Goal: Check status: Check status

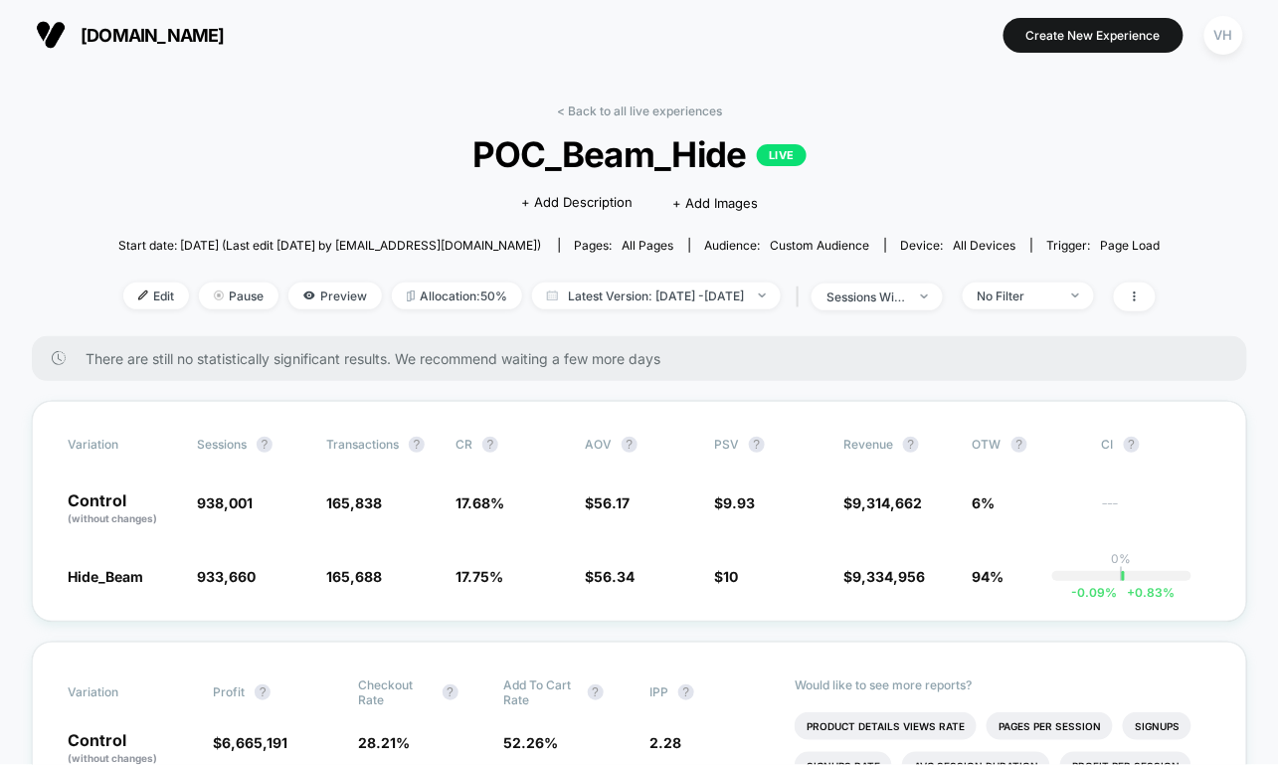
click at [744, 277] on div "< Back to all live experiences POC_Beam_Hide LIVE Click to edit experience deta…" at bounding box center [639, 219] width 1043 height 233
click at [899, 292] on div "sessions with impression" at bounding box center [867, 297] width 80 height 15
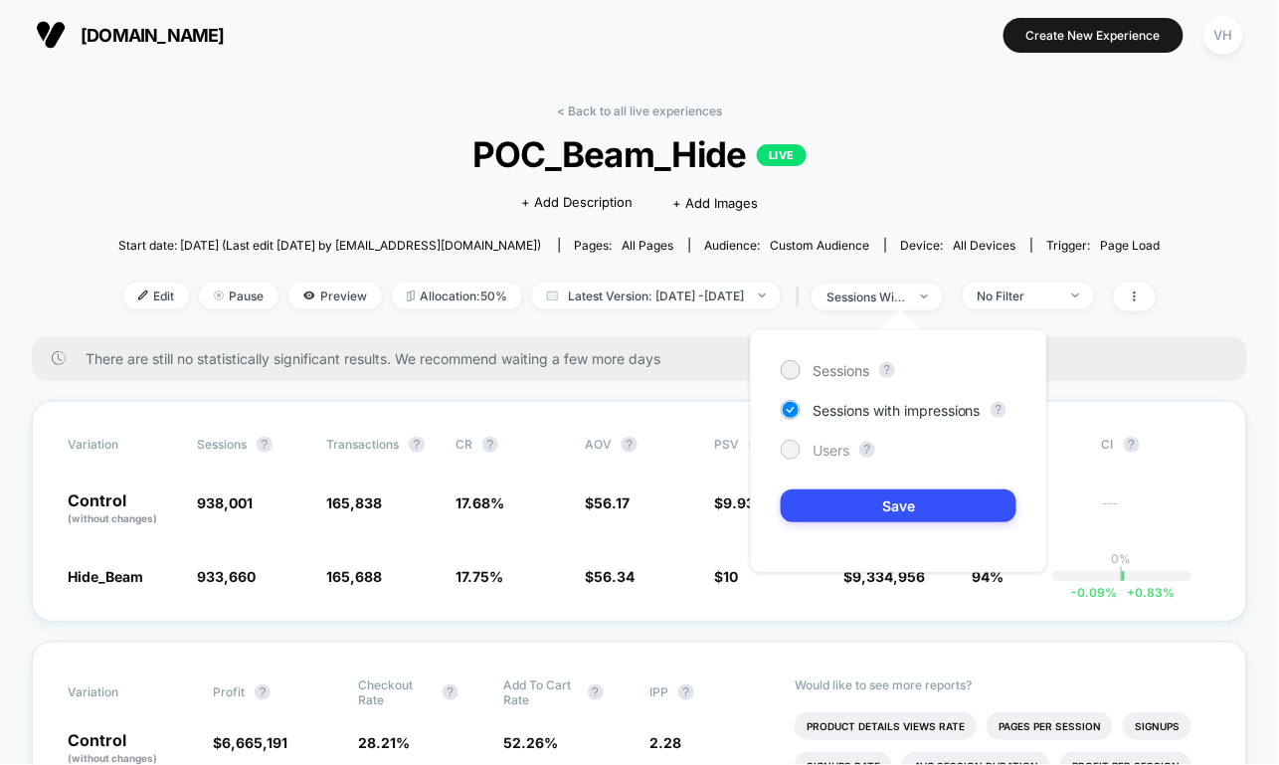
click at [814, 447] on span "Users" at bounding box center [831, 450] width 37 height 17
click at [850, 482] on div "Sessions ? Sessions with impressions ? Users ? Save" at bounding box center [898, 451] width 297 height 244
click at [850, 503] on button "Save" at bounding box center [899, 505] width 236 height 33
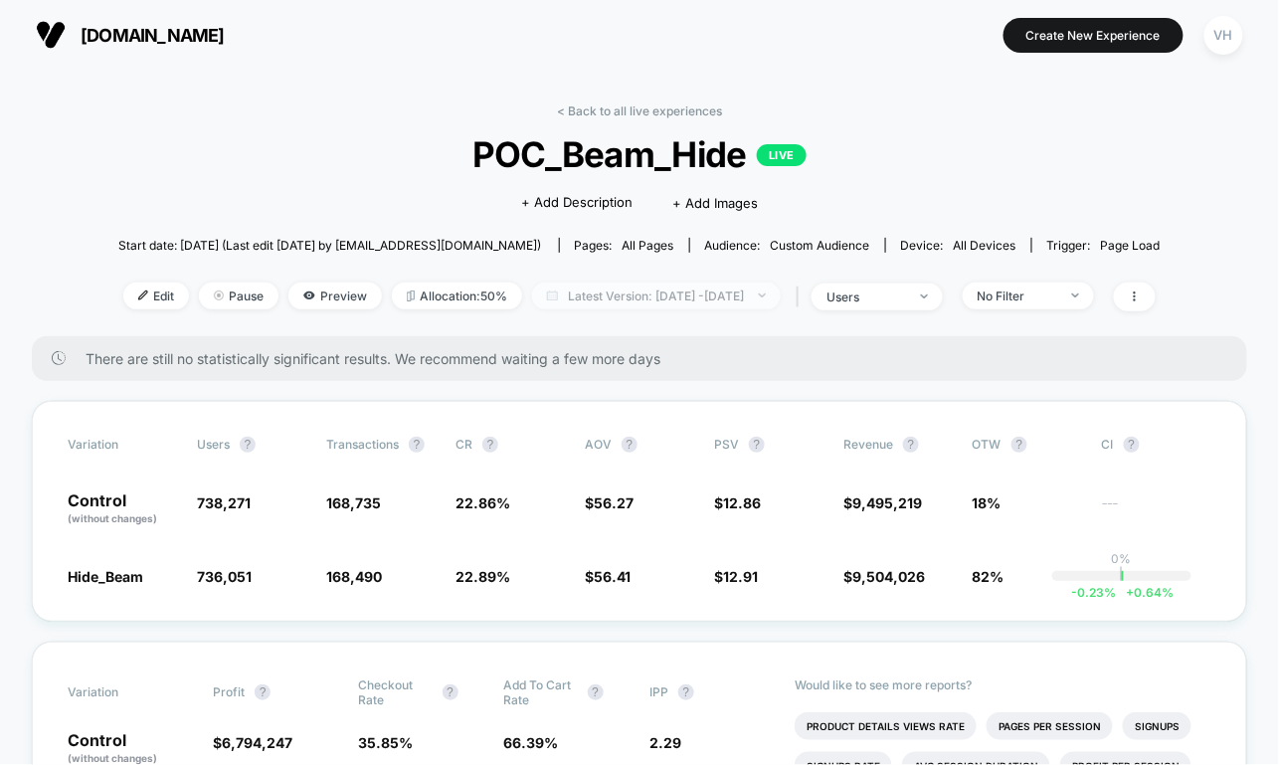
click at [700, 289] on span "Latest Version: [DATE] - [DATE]" at bounding box center [656, 296] width 249 height 27
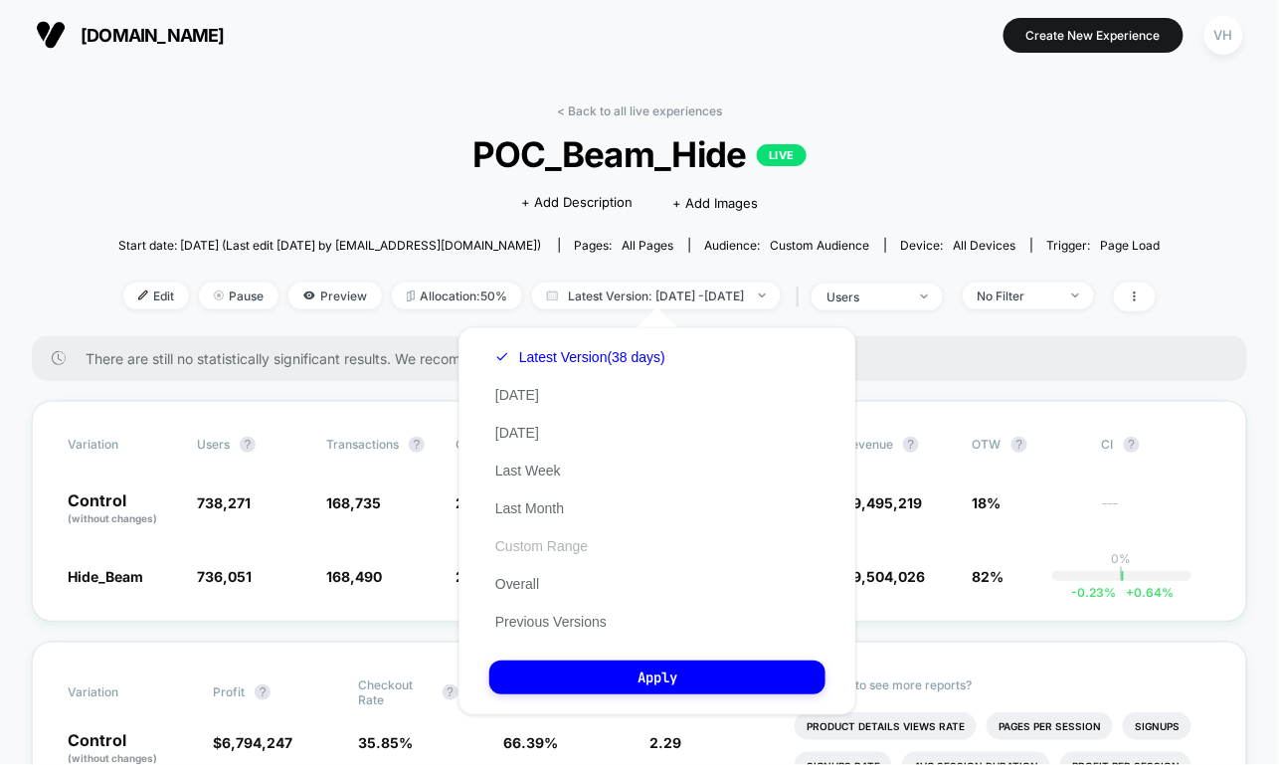
click at [533, 548] on button "Custom Range" at bounding box center [541, 546] width 104 height 18
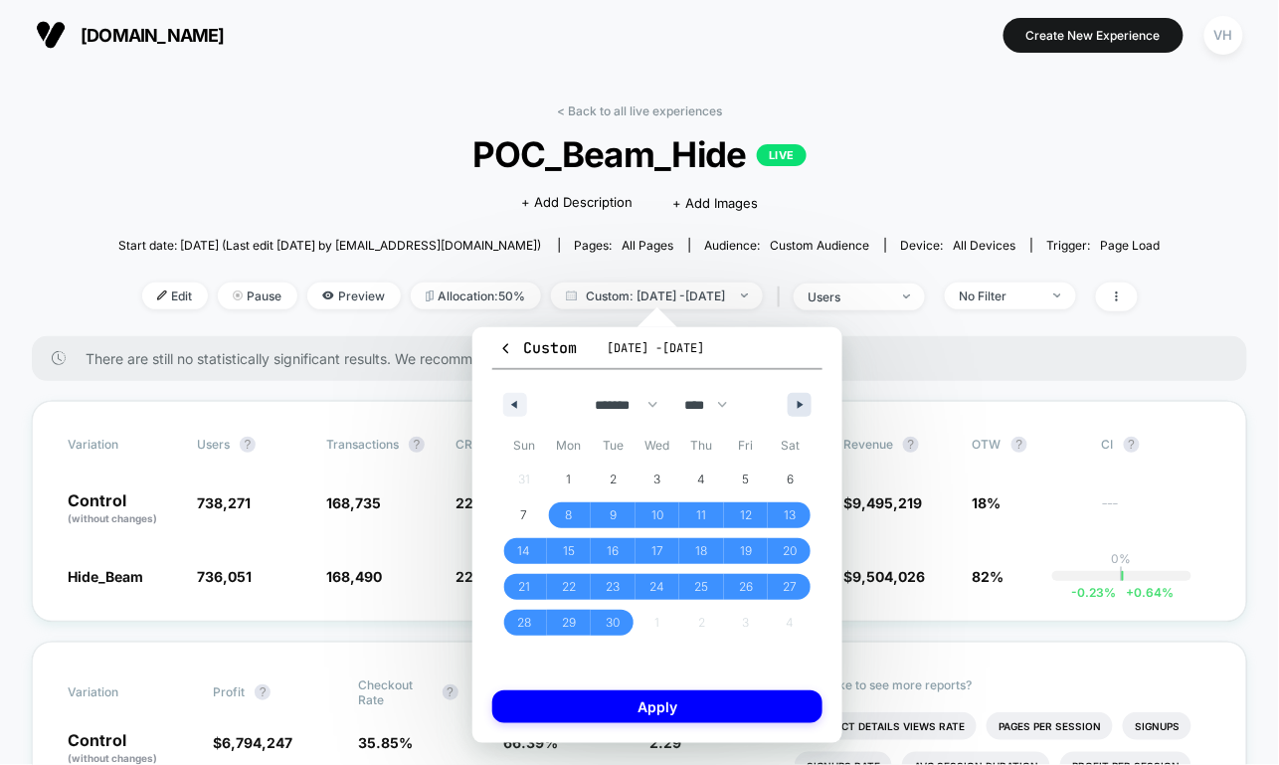
click at [798, 404] on icon "button" at bounding box center [803, 405] width 10 height 8
select select "*"
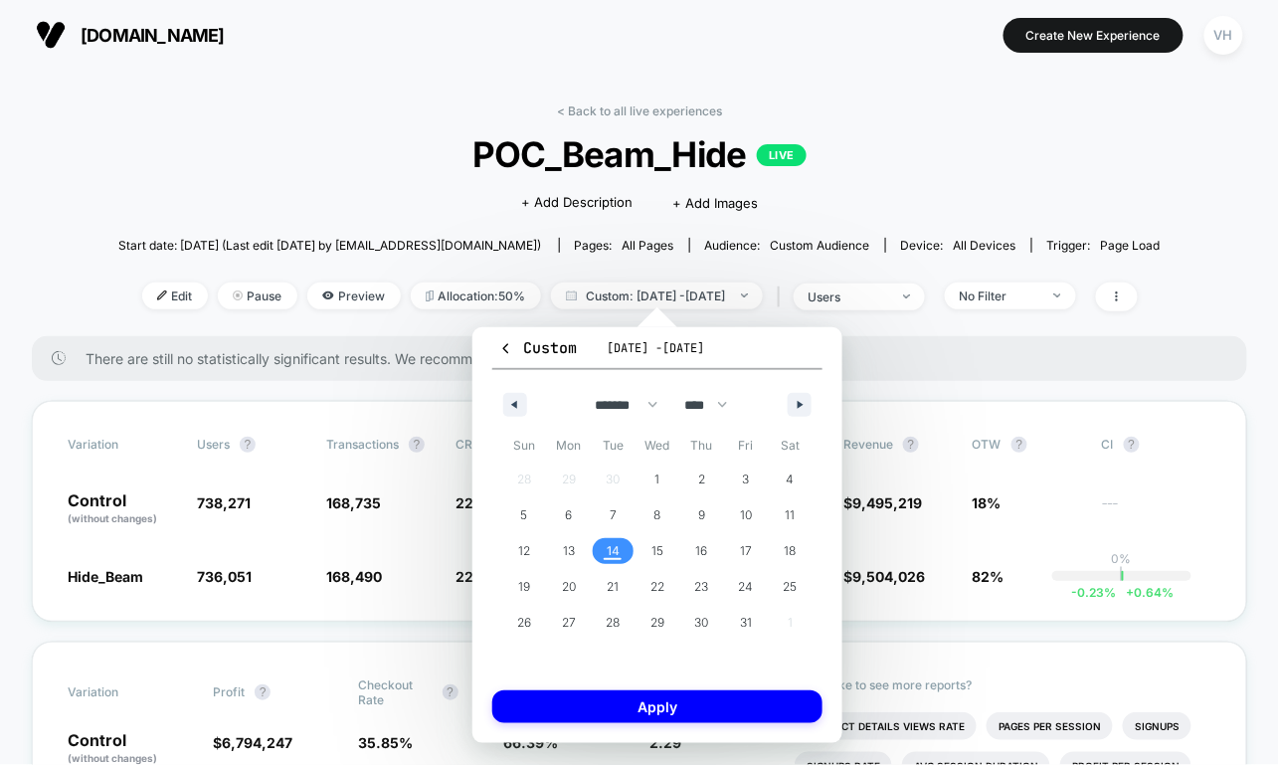
click at [622, 548] on span "14" at bounding box center [613, 551] width 45 height 26
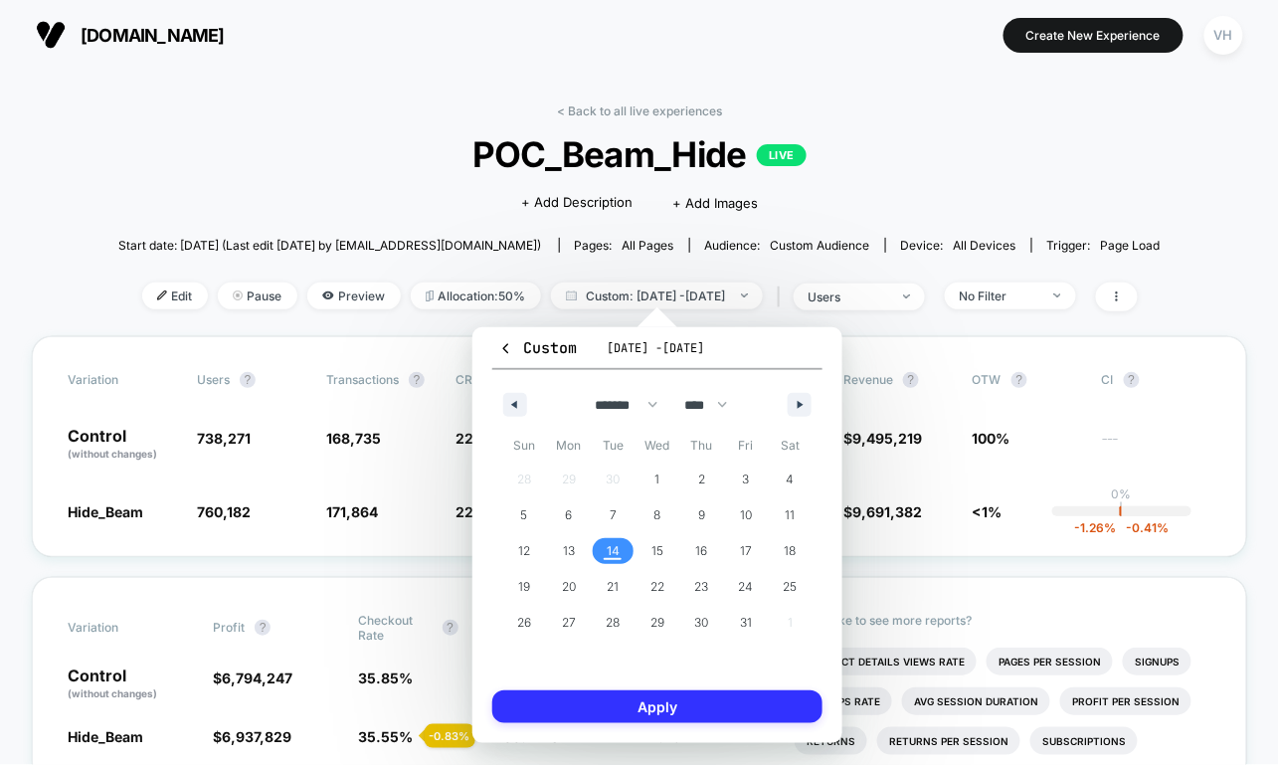
click at [635, 704] on button "Apply" at bounding box center [657, 706] width 330 height 33
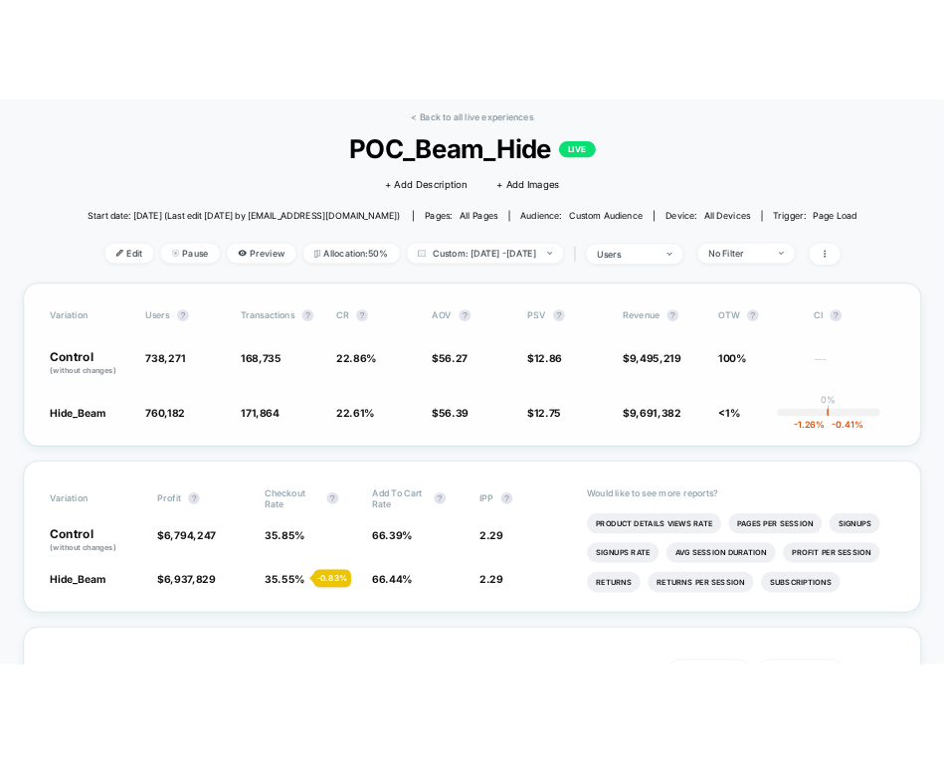
scroll to position [91, 0]
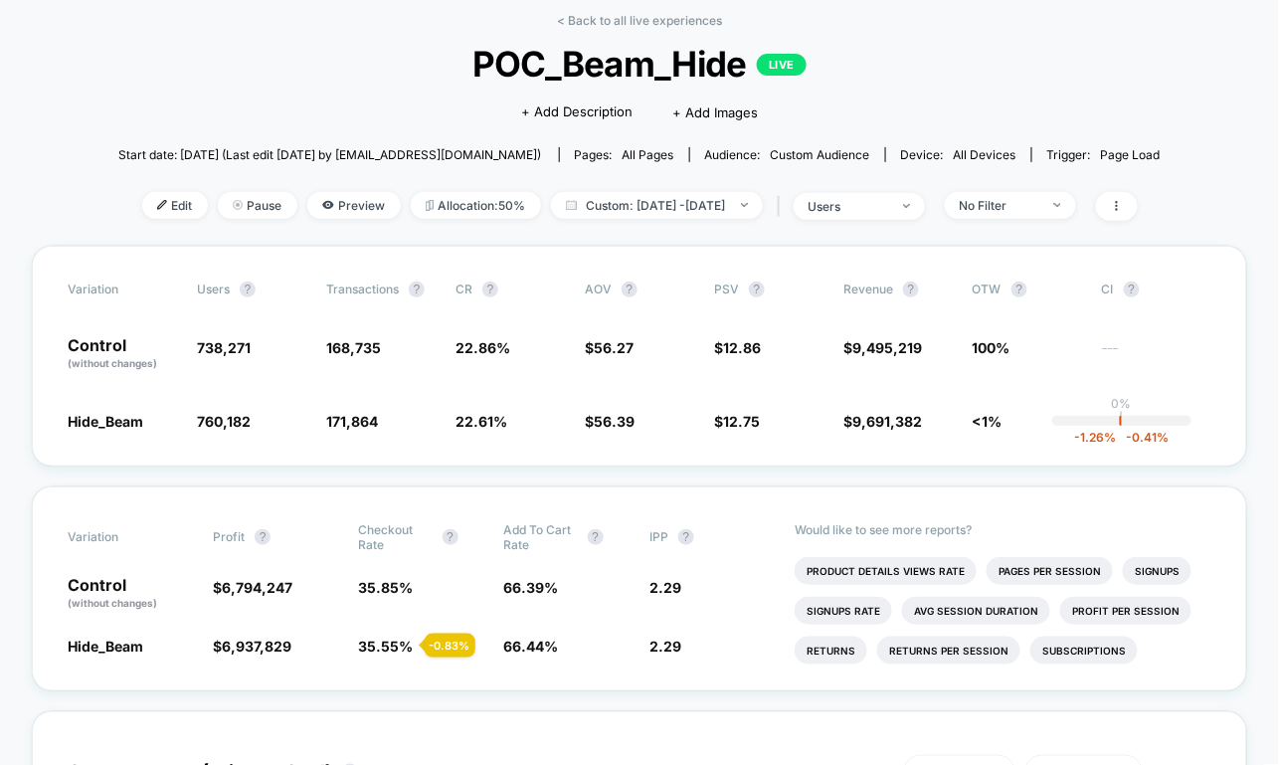
click at [657, 189] on div "< Back to all live experiences POC_Beam_Hide LIVE Click to edit experience deta…" at bounding box center [639, 129] width 1043 height 233
click at [646, 202] on span "Custom: [DATE] - [DATE]" at bounding box center [657, 205] width 212 height 27
select select "*"
select select "****"
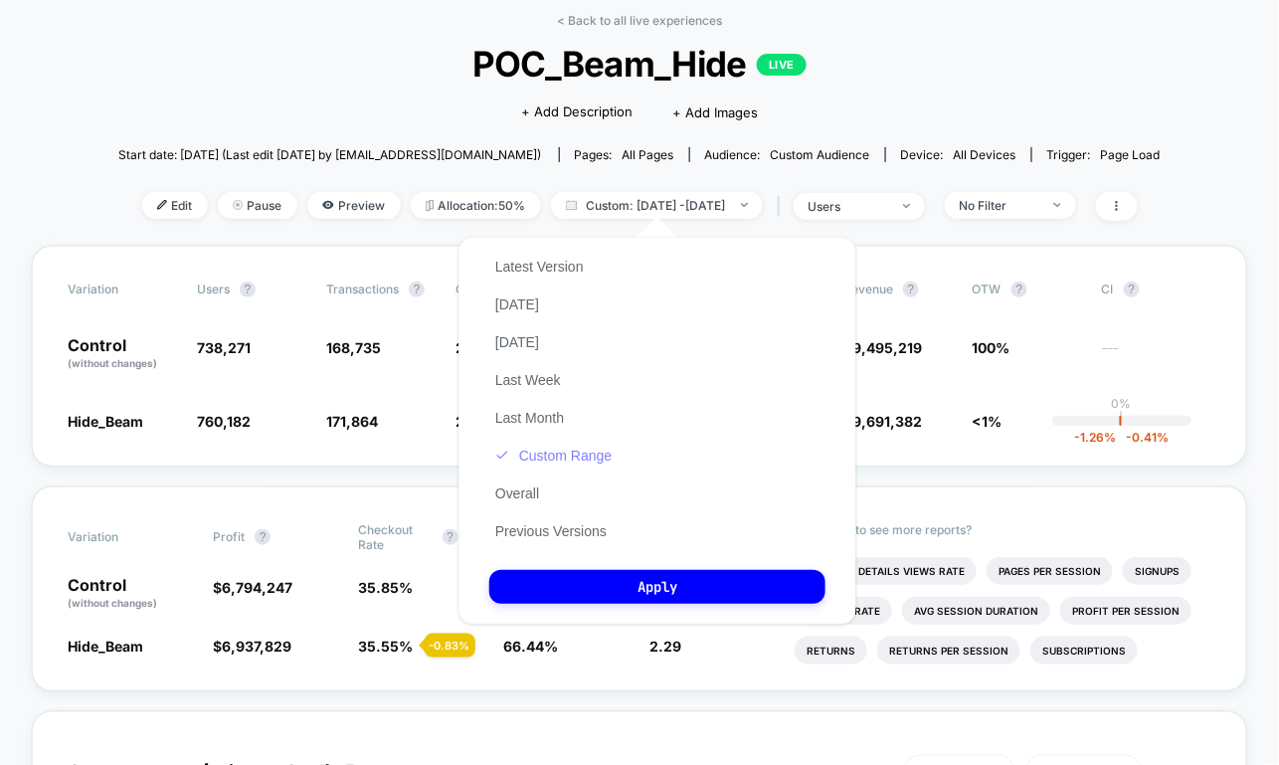
click at [548, 453] on button "Custom Range" at bounding box center [553, 456] width 128 height 18
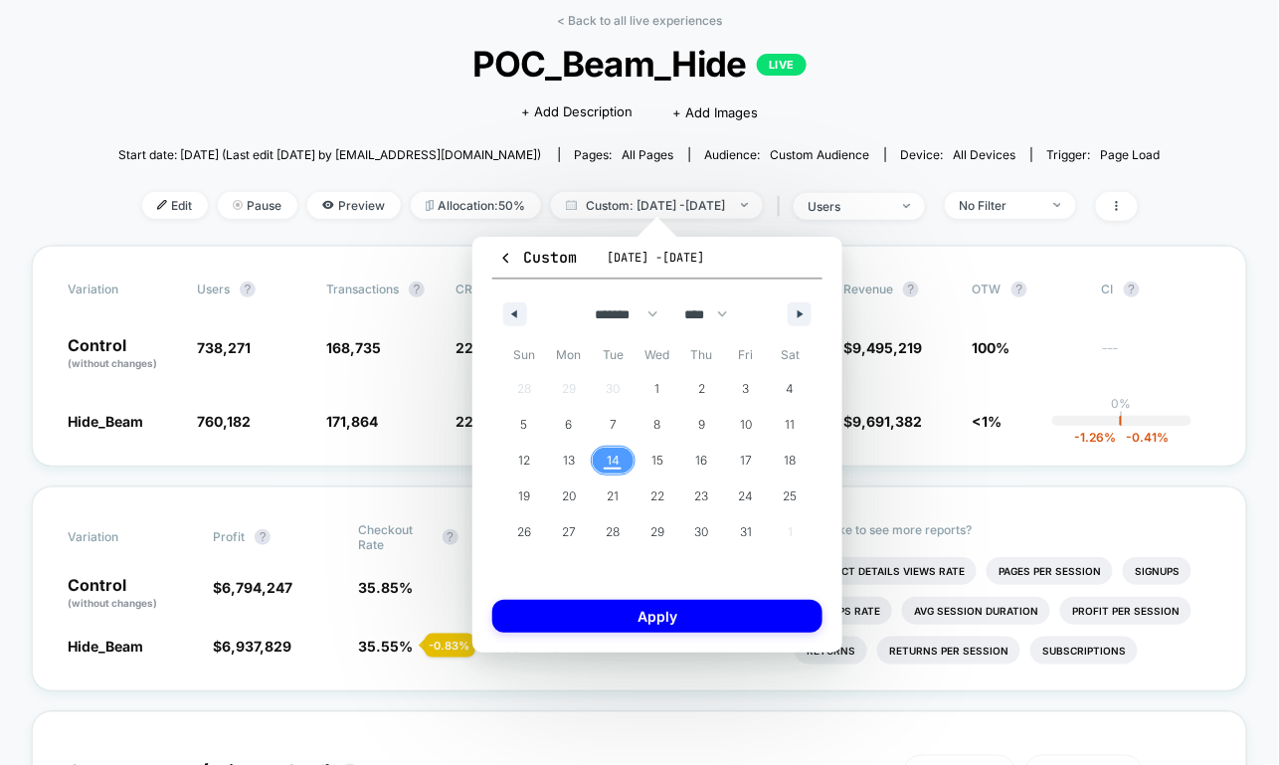
click at [610, 450] on span "14" at bounding box center [613, 461] width 13 height 36
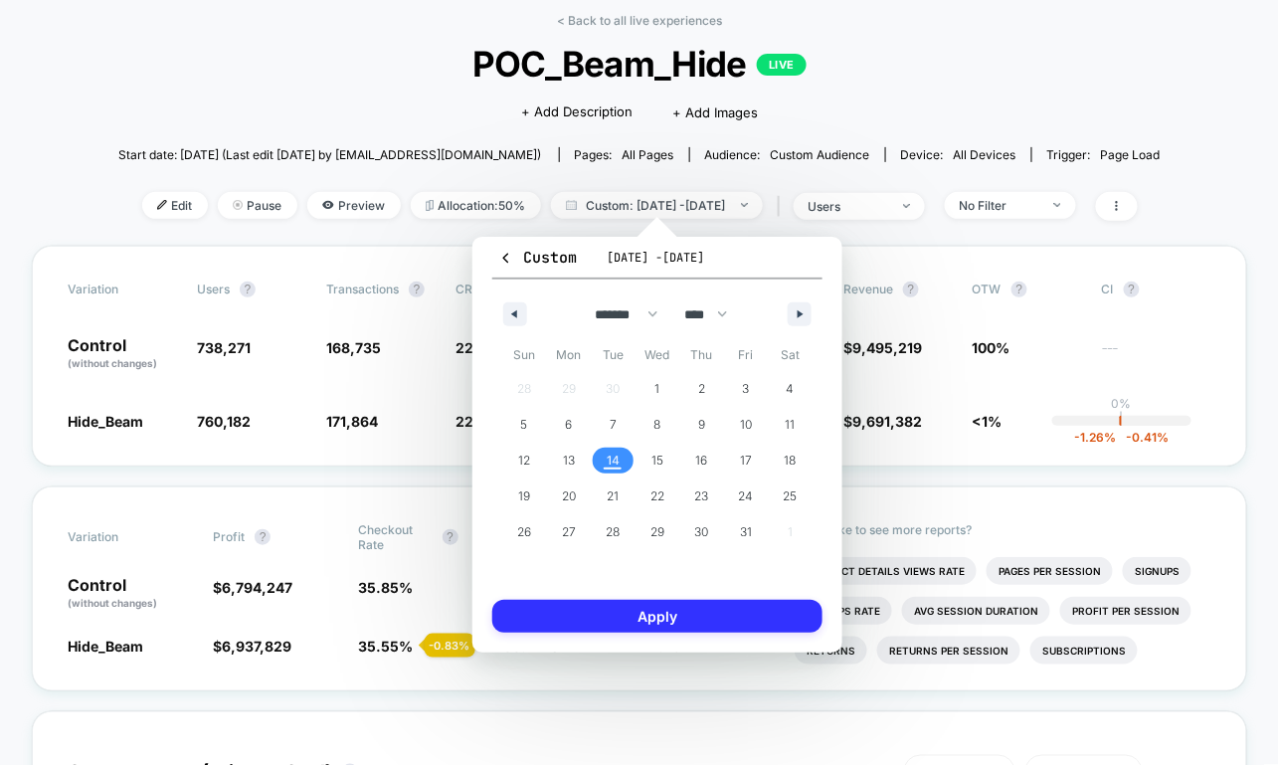
click at [590, 620] on button "Apply" at bounding box center [657, 616] width 330 height 33
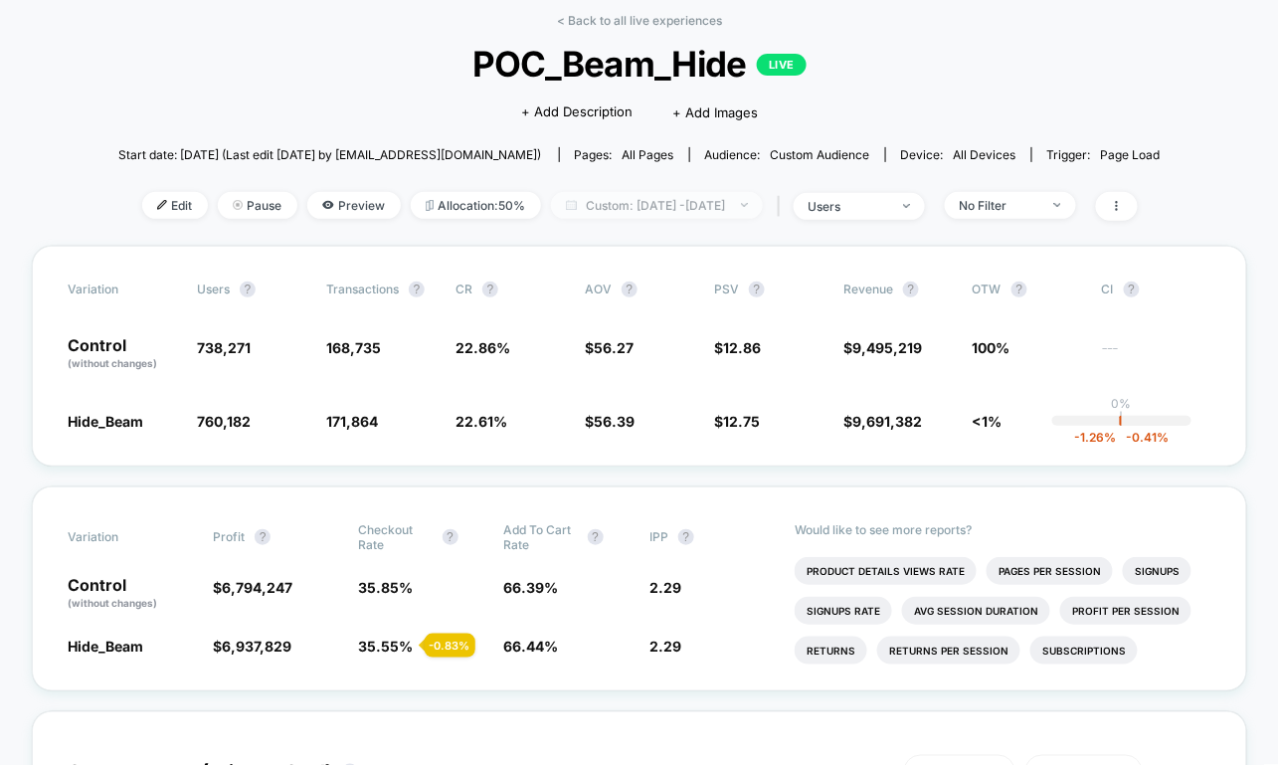
click at [749, 210] on span "Custom: [DATE] - [DATE]" at bounding box center [657, 205] width 212 height 27
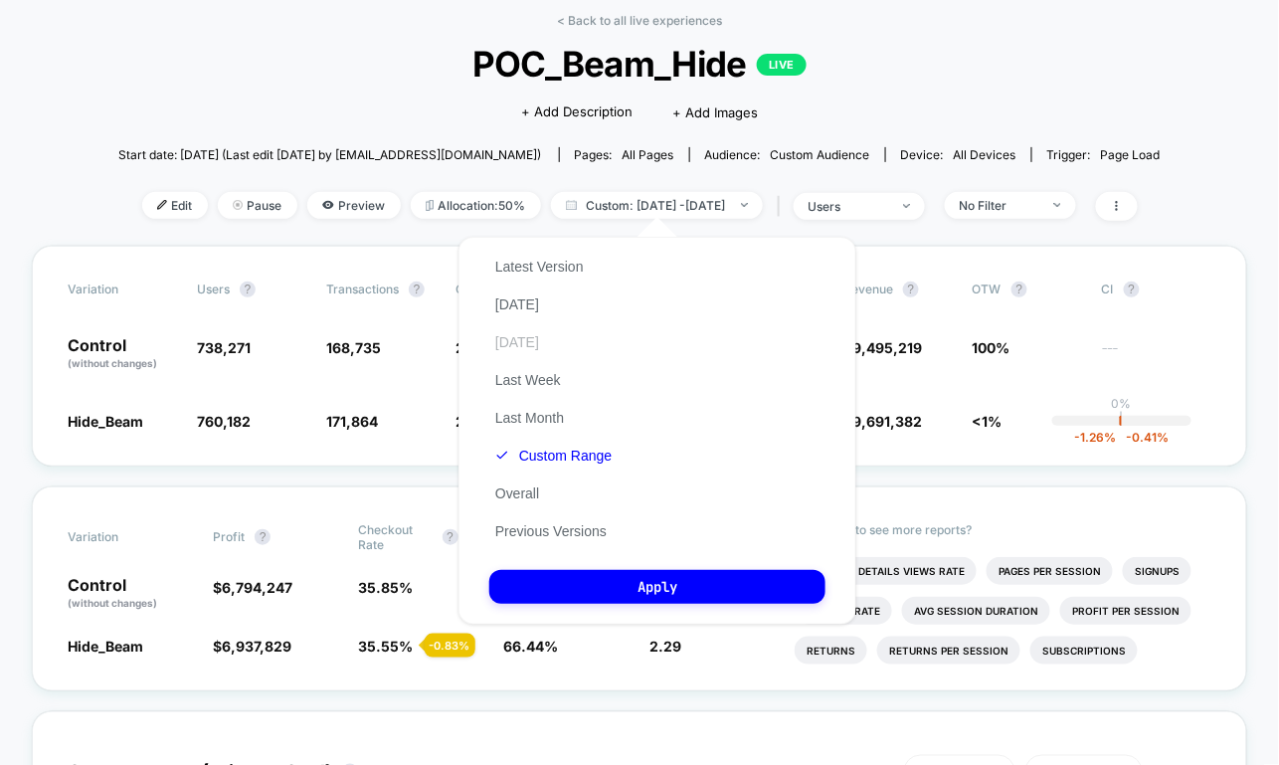
click at [528, 339] on button "[DATE]" at bounding box center [517, 342] width 56 height 18
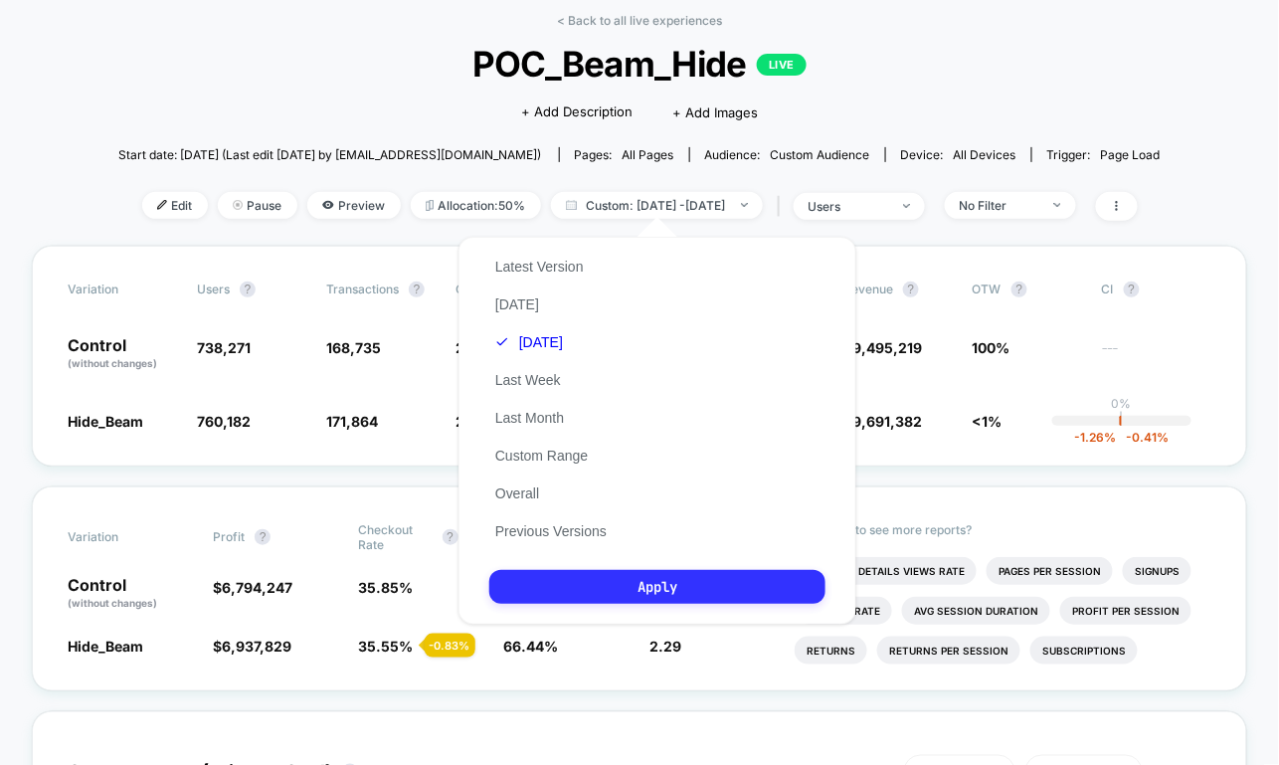
click at [586, 580] on button "Apply" at bounding box center [657, 587] width 336 height 34
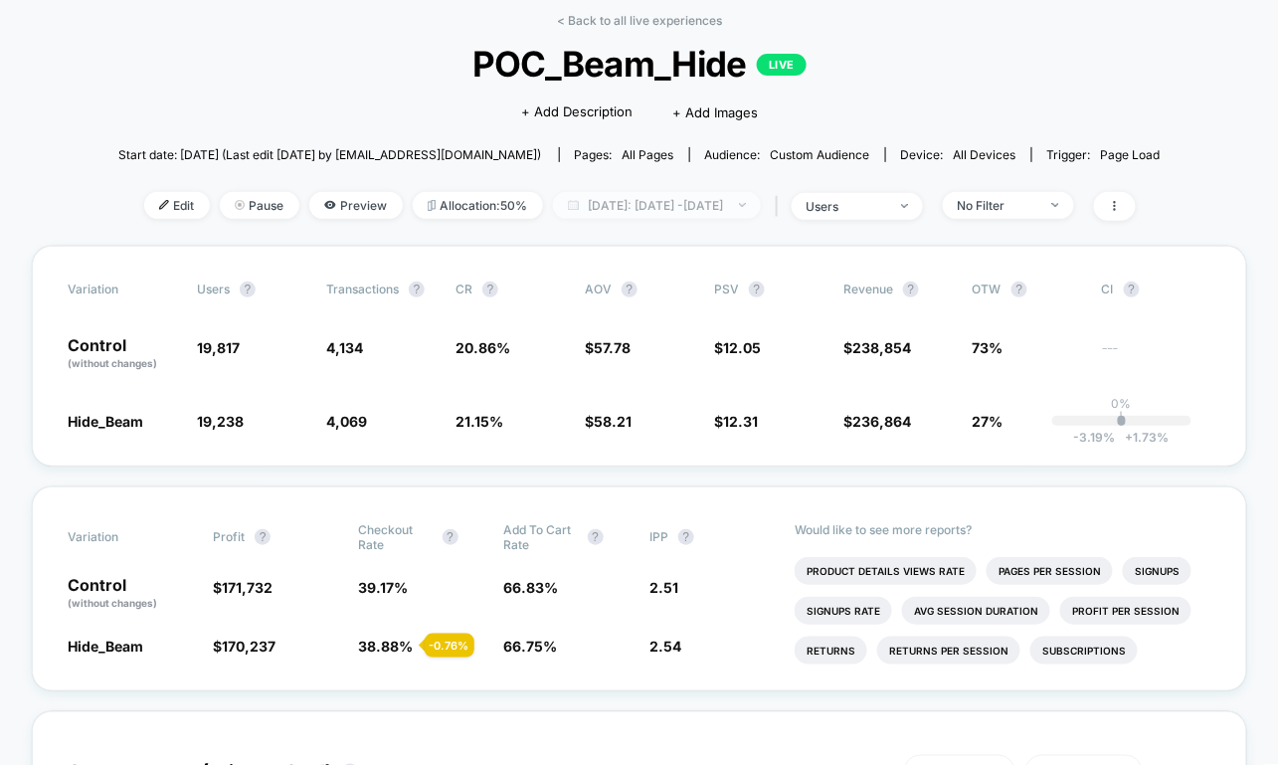
click at [729, 203] on span "[DATE]: [DATE] - [DATE]" at bounding box center [657, 205] width 208 height 27
select select "*"
select select "****"
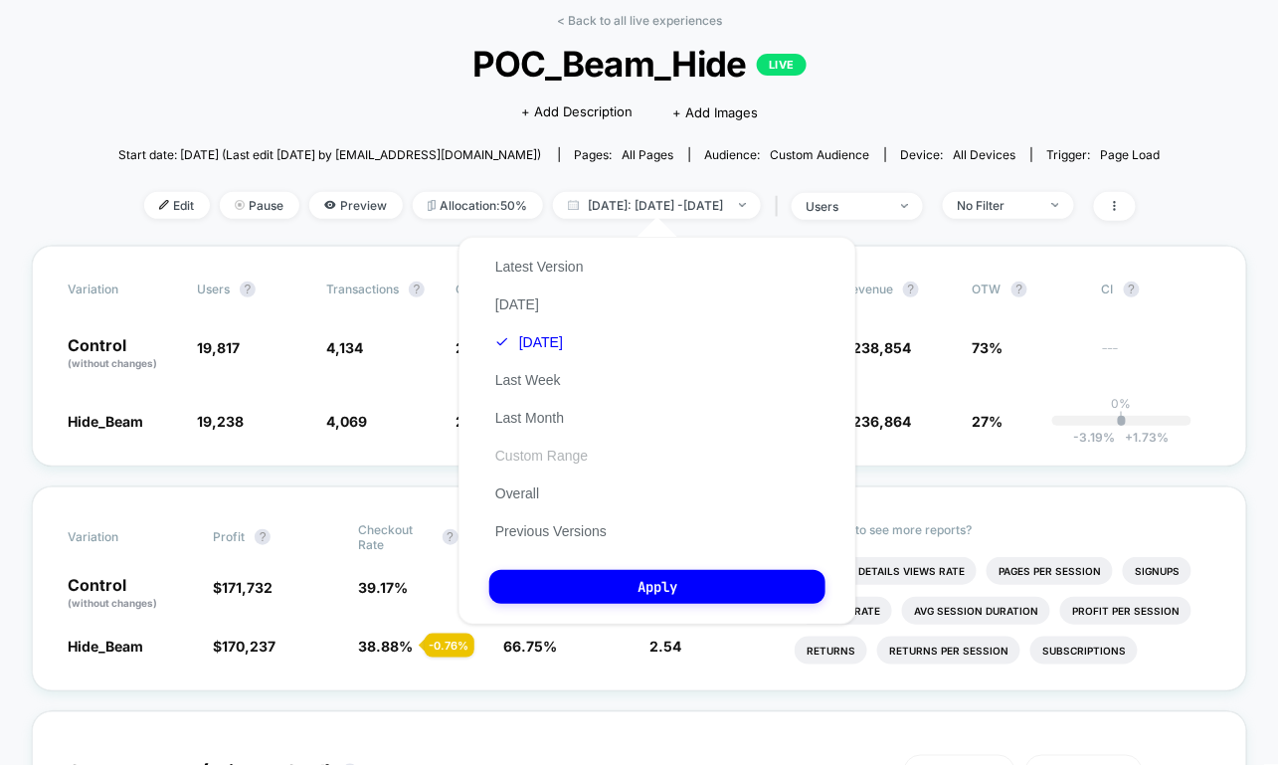
click at [520, 459] on button "Custom Range" at bounding box center [541, 456] width 104 height 18
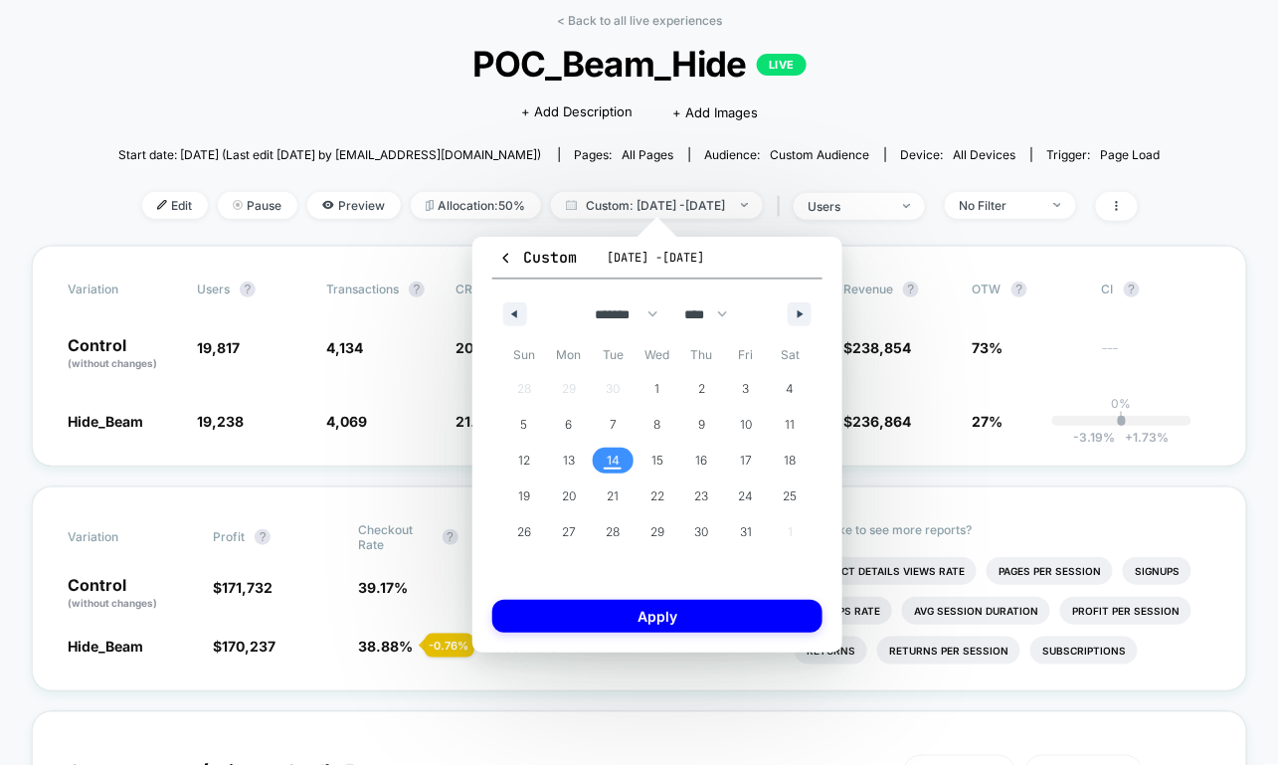
click at [614, 455] on span "14" at bounding box center [613, 461] width 13 height 36
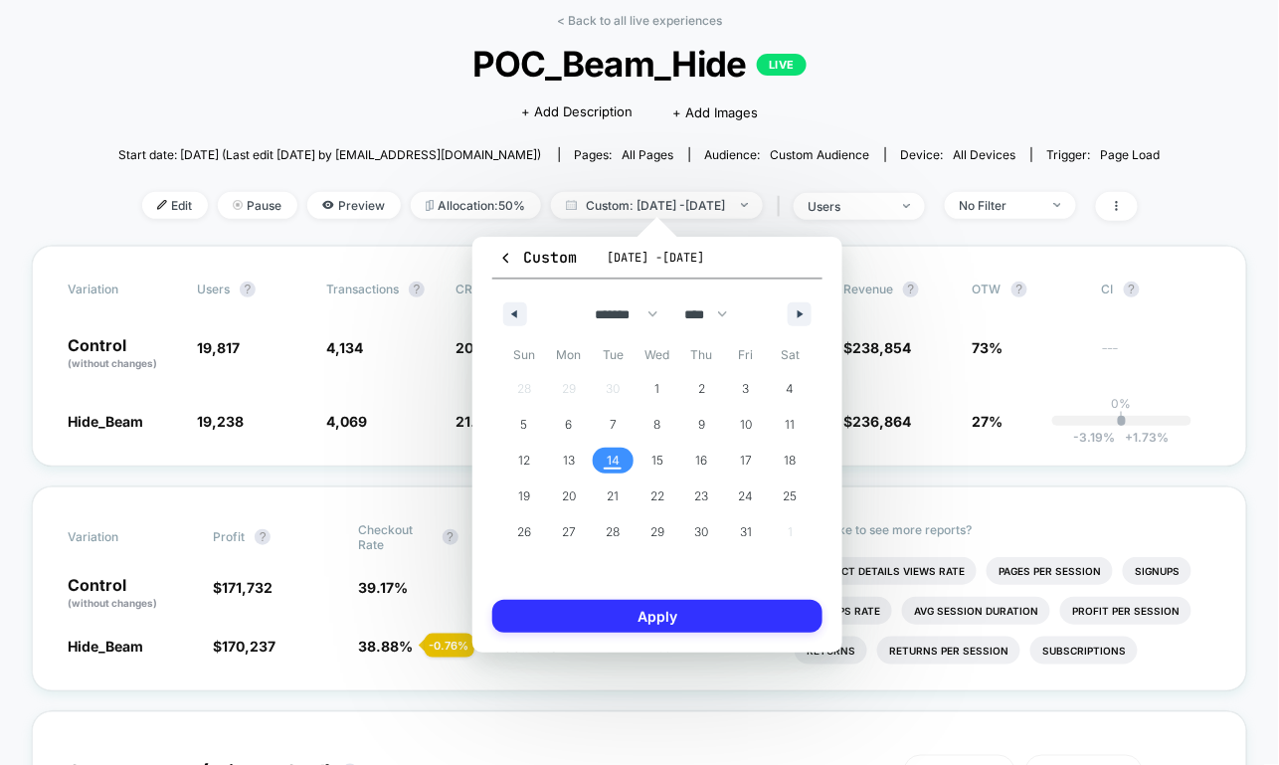
click at [651, 615] on button "Apply" at bounding box center [657, 616] width 330 height 33
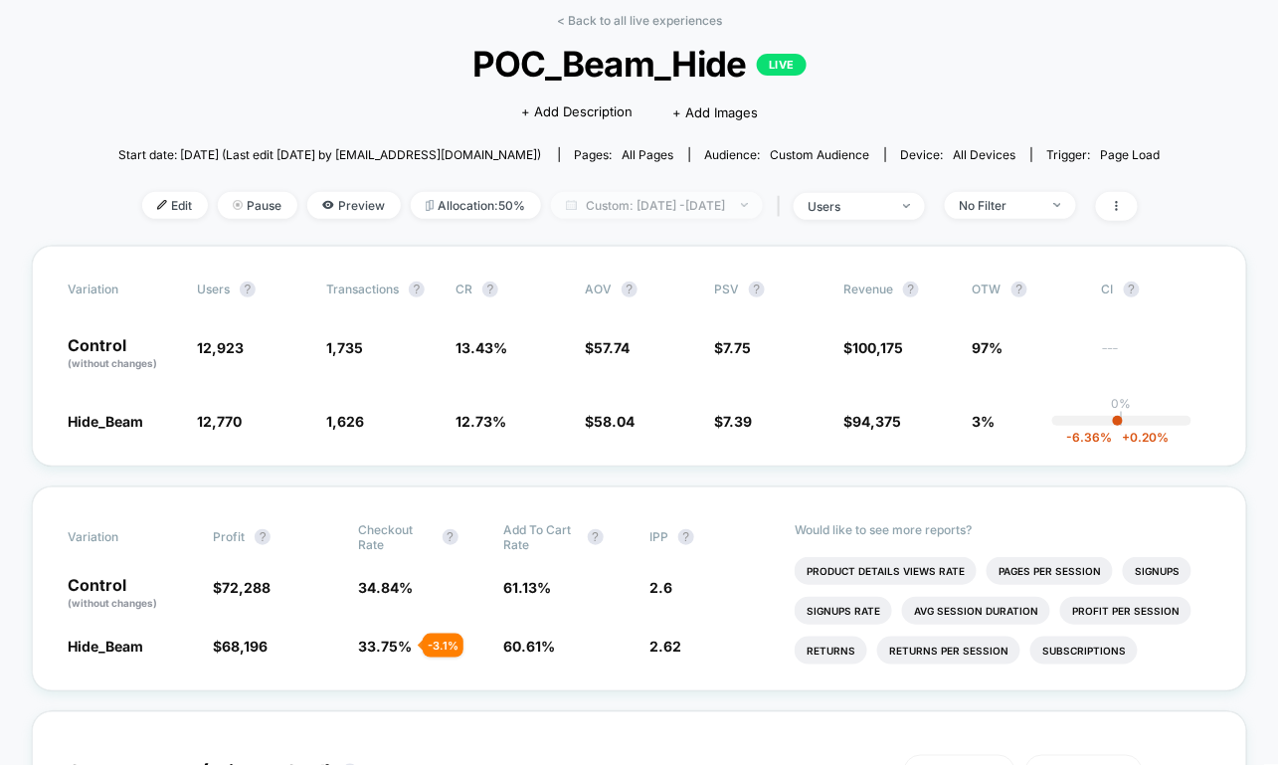
click at [708, 208] on span "Custom: [DATE] - [DATE]" at bounding box center [657, 205] width 212 height 27
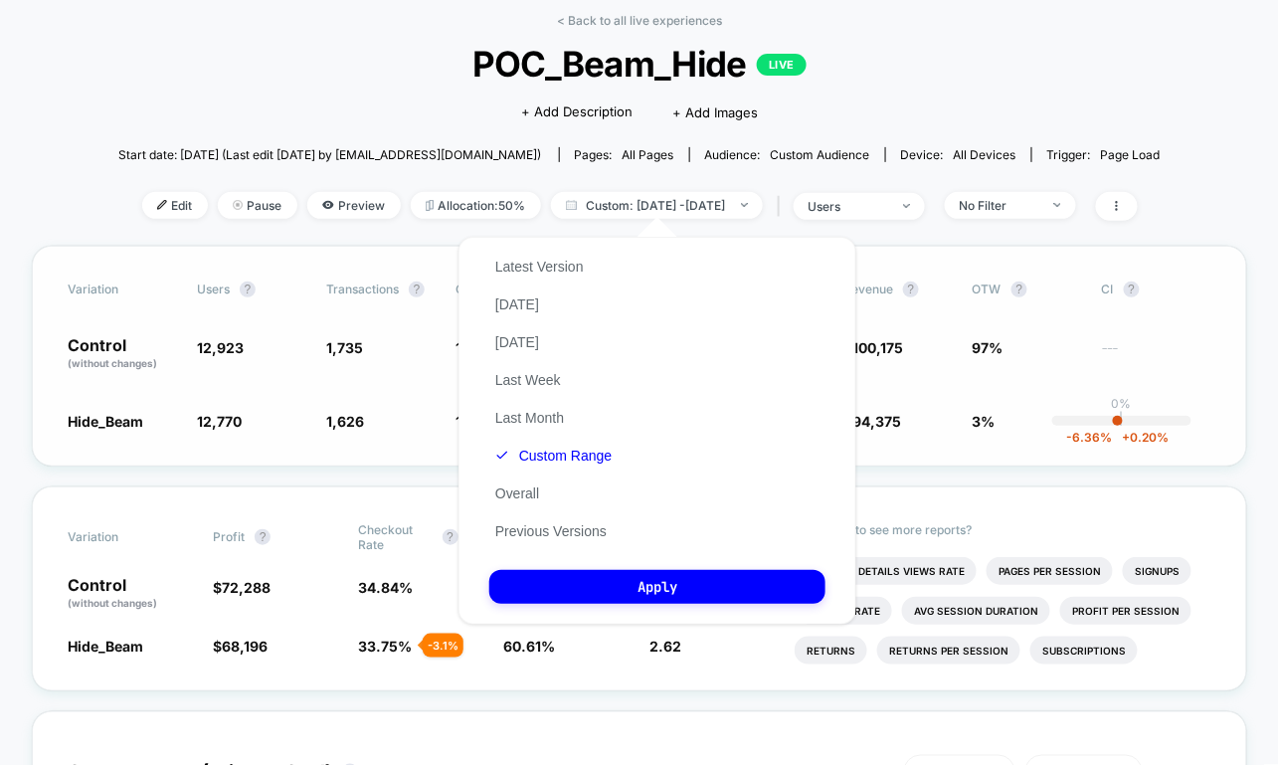
click at [962, 317] on div "Variation users ? Transactions ? CR ? AOV ? PSV ? Revenue ? OTW ? CI ? Control …" at bounding box center [640, 356] width 1216 height 221
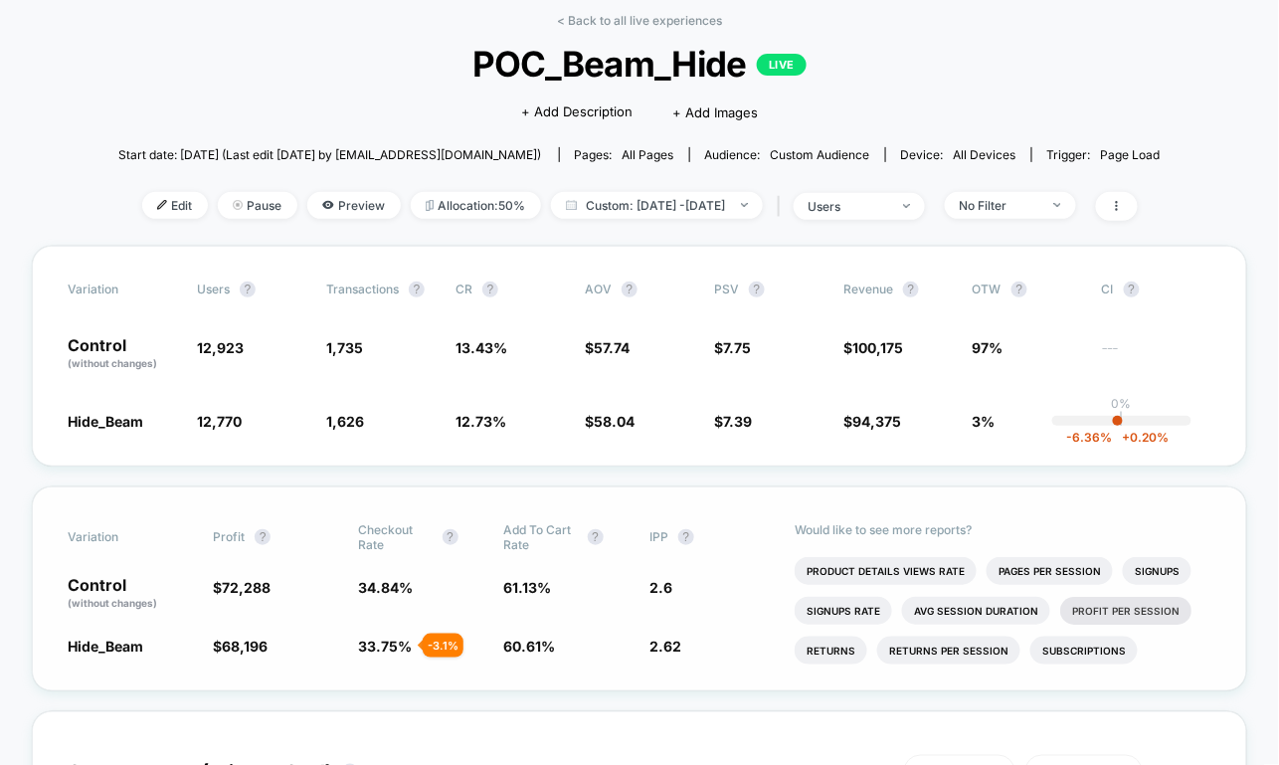
click at [1143, 609] on li "Profit Per Session" at bounding box center [1126, 611] width 131 height 28
